Goal: Task Accomplishment & Management: Manage account settings

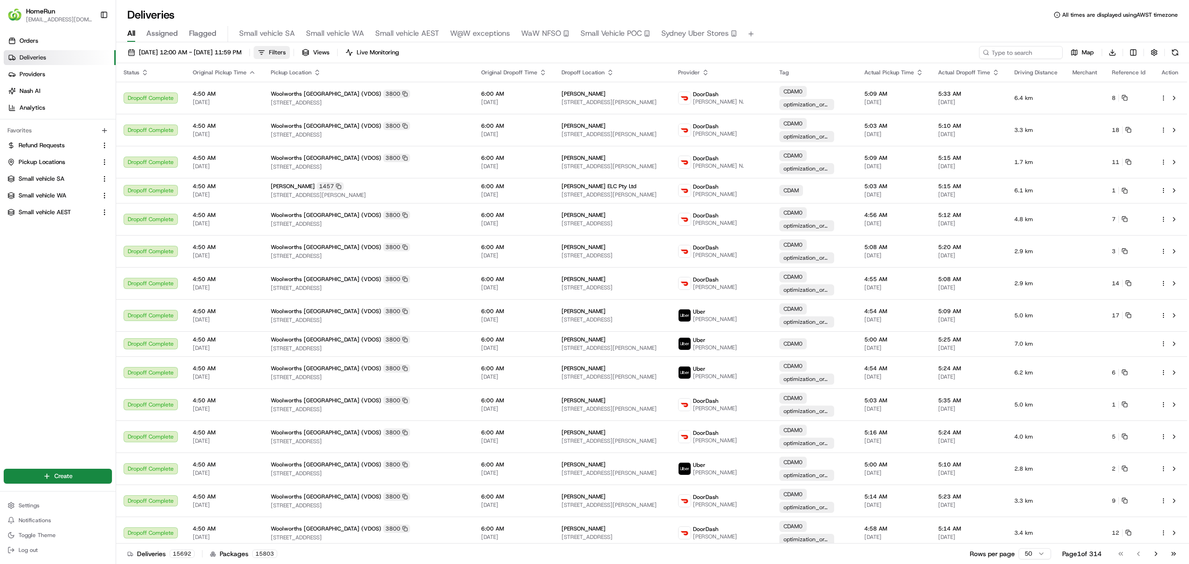
click at [286, 52] on span "Filters" at bounding box center [277, 52] width 17 height 8
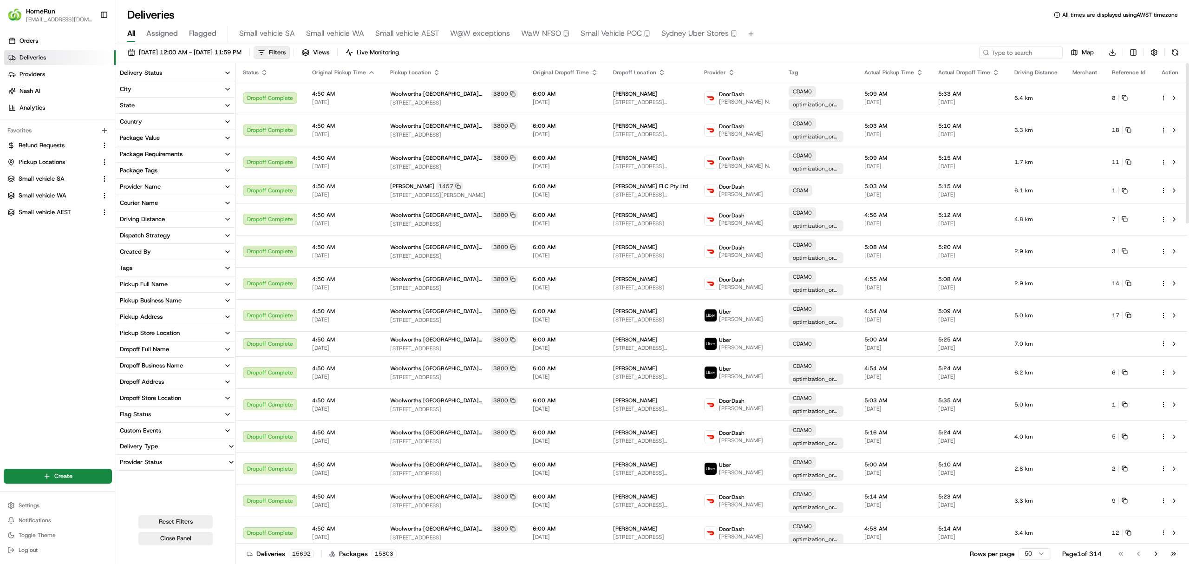
click at [142, 71] on div "Delivery Status" at bounding box center [141, 73] width 42 height 8
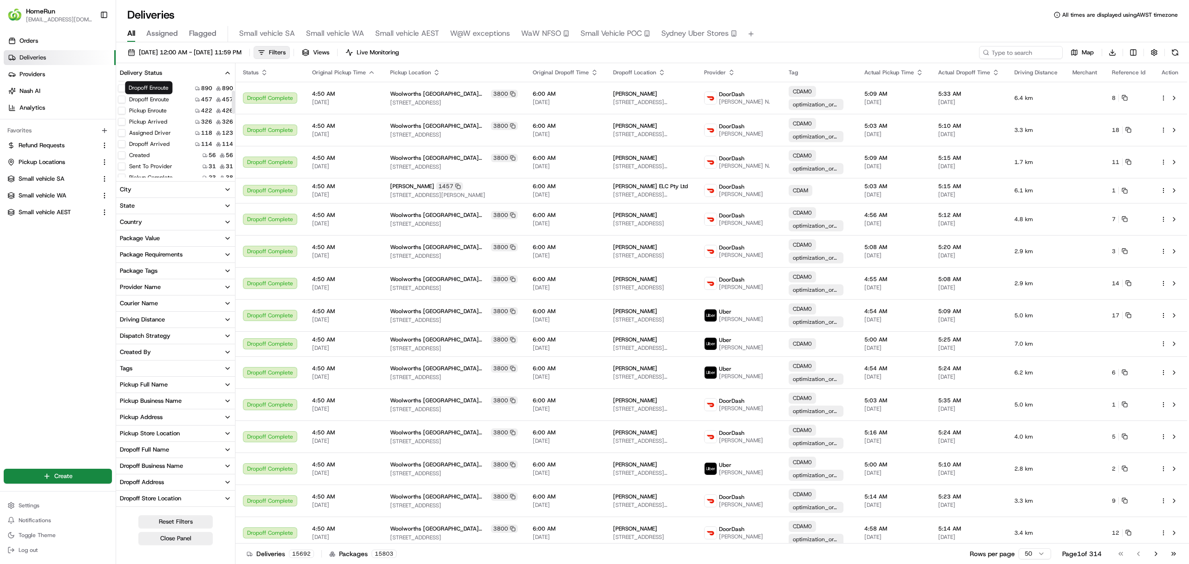
scroll to position [62, 0]
click at [122, 134] on button "Created" at bounding box center [121, 133] width 7 height 7
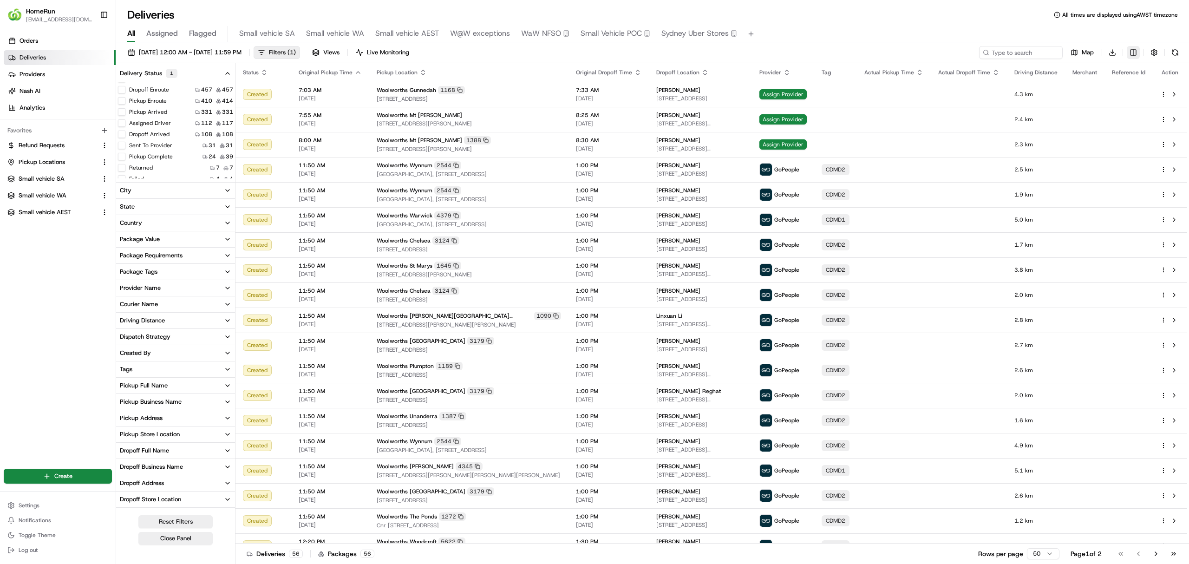
click at [1132, 55] on html "HomeRun ewilliams1@woolworths.com.au Toggle Sidebar Orders Deliveries Providers…" at bounding box center [594, 282] width 1189 height 564
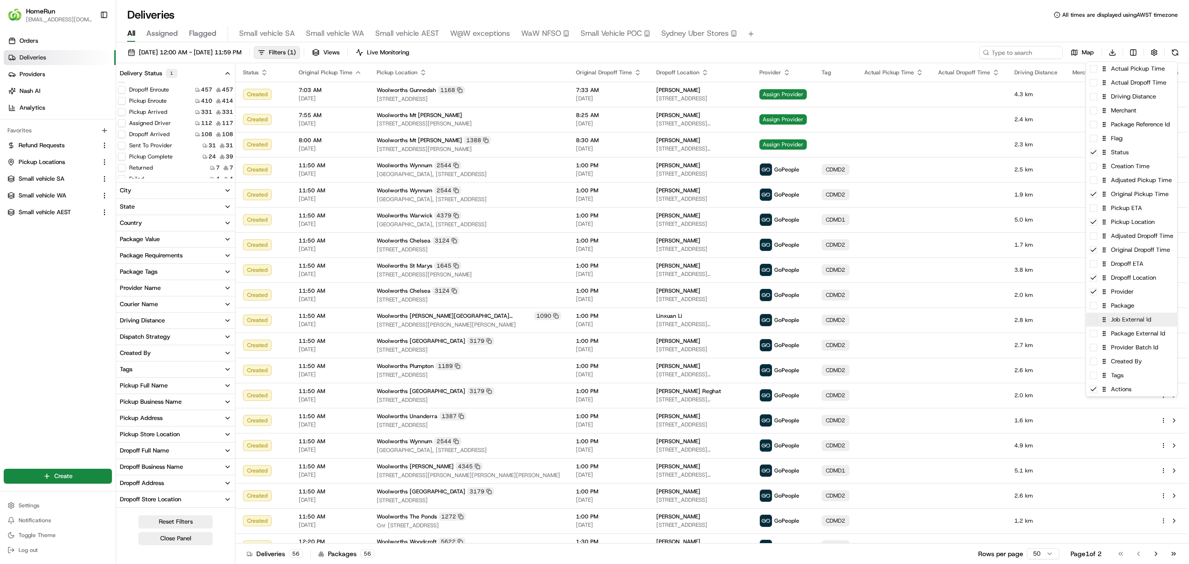
click at [1128, 324] on div "Job External Id" at bounding box center [1131, 320] width 91 height 14
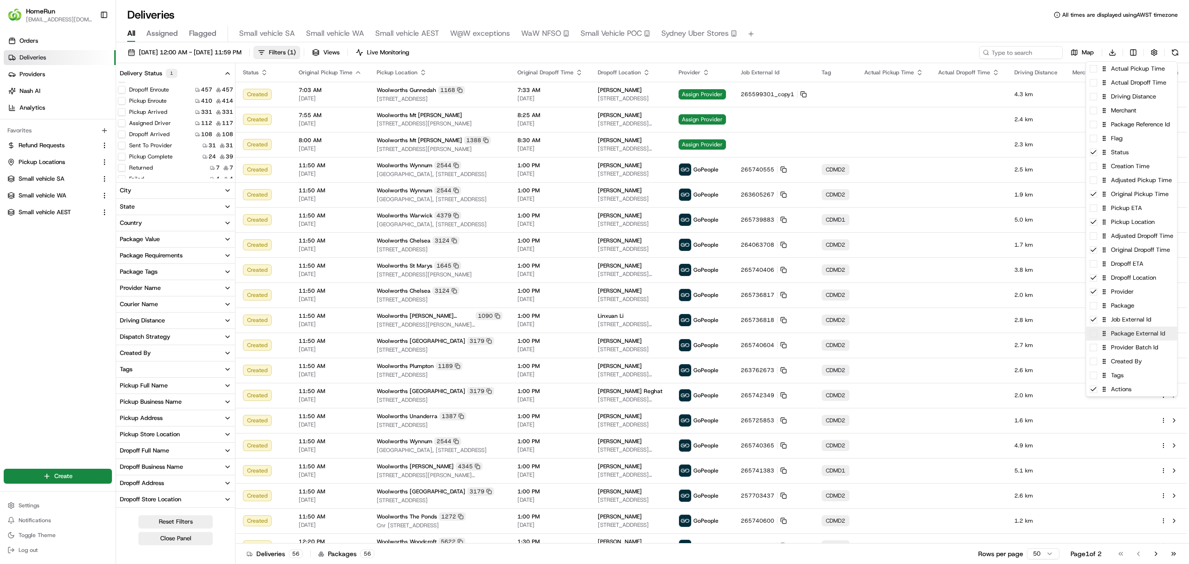
click at [1133, 333] on div "Package External Id" at bounding box center [1131, 334] width 91 height 14
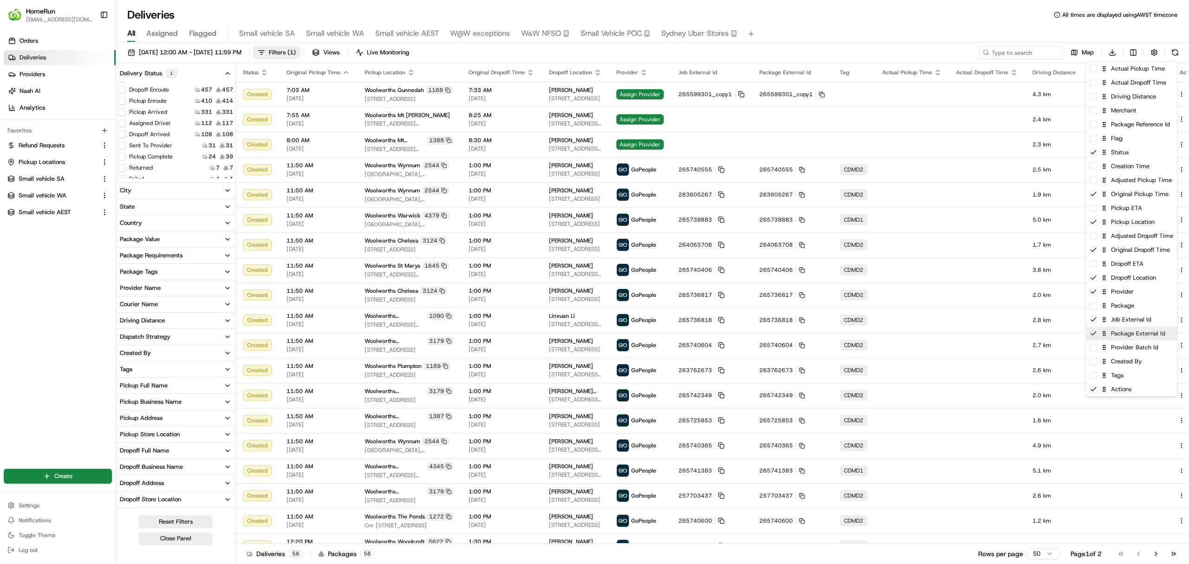
click at [1132, 336] on div "Package External Id" at bounding box center [1131, 334] width 91 height 14
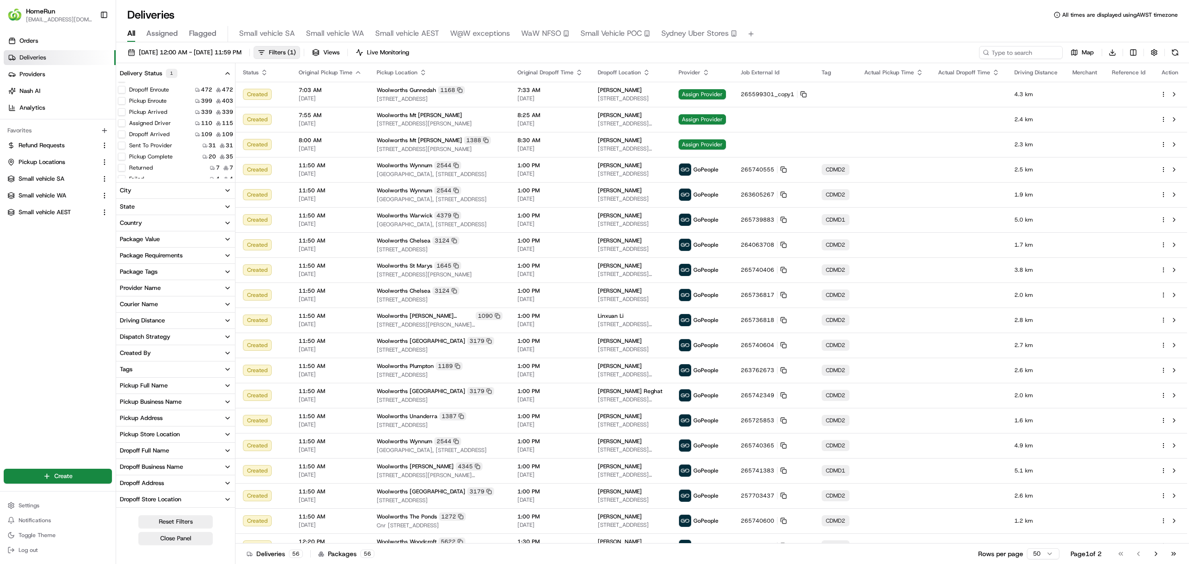
click at [945, 23] on html "HomeRun ewilliams1@woolworths.com.au Toggle Sidebar Orders Deliveries Providers…" at bounding box center [594, 282] width 1189 height 564
click at [1174, 142] on button at bounding box center [1174, 144] width 11 height 11
drag, startPoint x: 885, startPoint y: 26, endPoint x: 870, endPoint y: 24, distance: 15.0
click at [884, 26] on div "All Assigned Flagged Small vehicle SA Small vehicle WA Small vehicle AEST W@W e…" at bounding box center [652, 34] width 1073 height 16
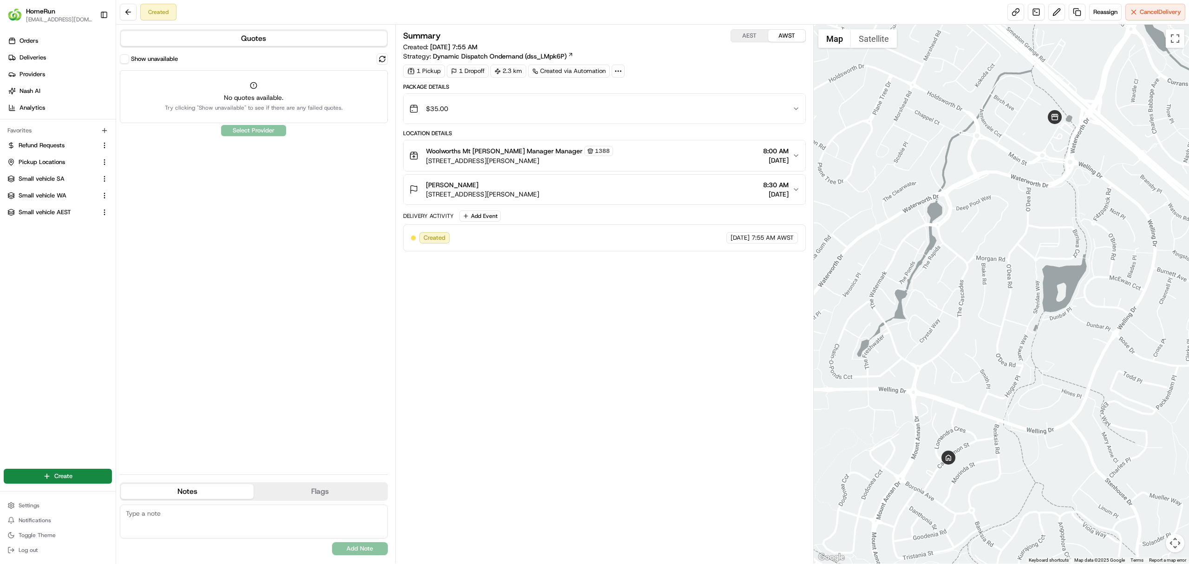
click at [124, 61] on button "Show unavailable" at bounding box center [124, 58] width 9 height 9
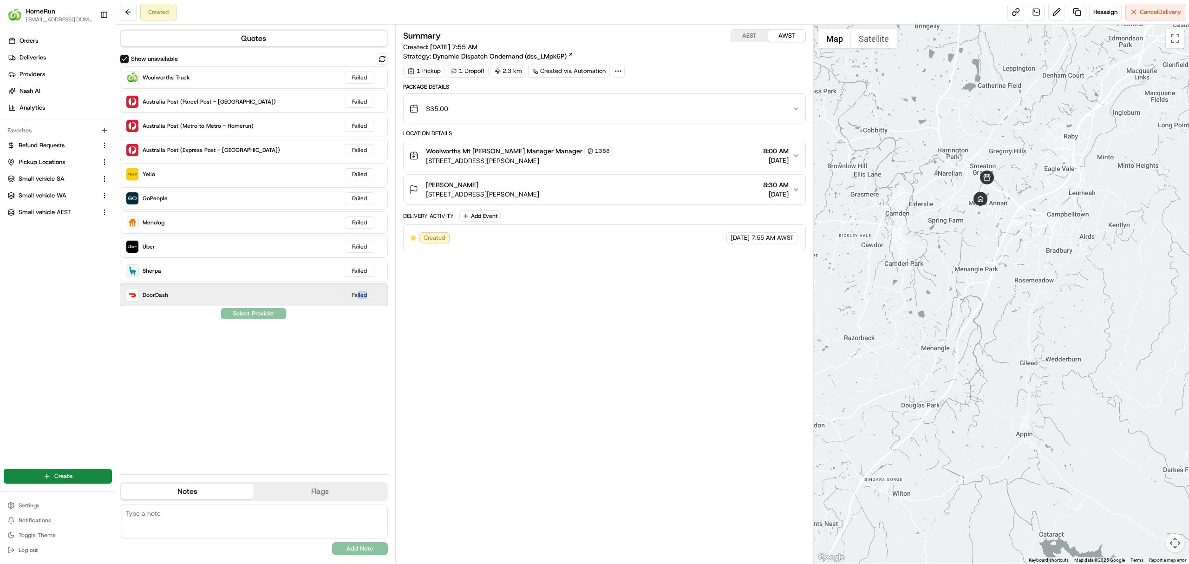
drag, startPoint x: 362, startPoint y: 326, endPoint x: 352, endPoint y: 400, distance: 75.1
click at [360, 403] on div "Show unavailable Woolworths Truck Failed Australia Post (Parcel Post - Homerun)…" at bounding box center [254, 259] width 268 height 413
click at [362, 360] on div "Show unavailable Woolworths Truck Failed Australia Post (Parcel Post - Homerun)…" at bounding box center [254, 259] width 268 height 413
click at [383, 57] on button at bounding box center [382, 58] width 11 height 11
click at [799, 102] on button "$35.00" at bounding box center [605, 109] width 402 height 30
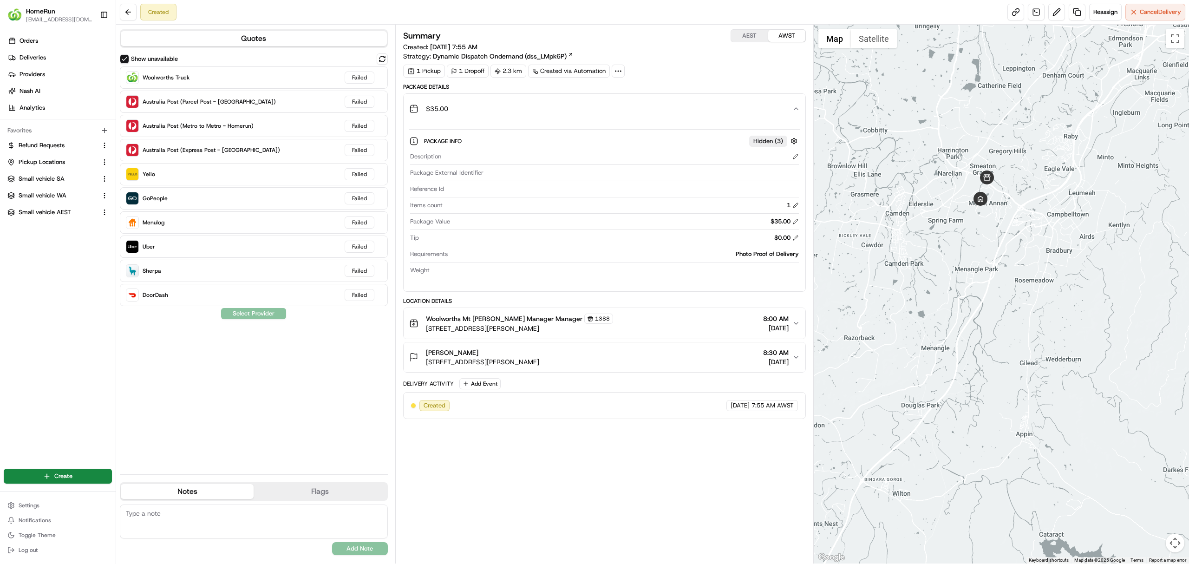
click at [619, 75] on icon at bounding box center [618, 71] width 8 height 8
click at [664, 60] on div "Summary AEST AWST Created: [DATE] 7:55 AM Strategy: Dynamic Dispatch Ondemand (…" at bounding box center [604, 45] width 403 height 32
